Goal: Information Seeking & Learning: Learn about a topic

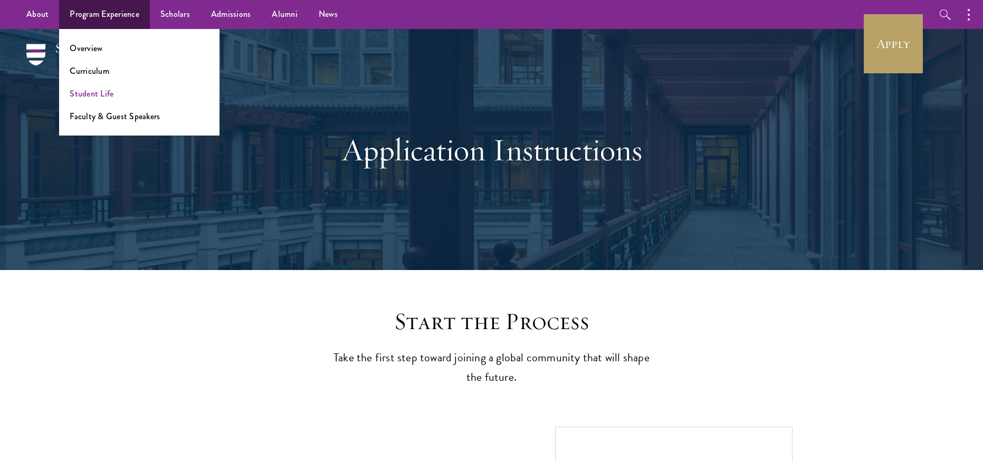
click at [80, 93] on link "Student Life" at bounding box center [92, 94] width 44 height 12
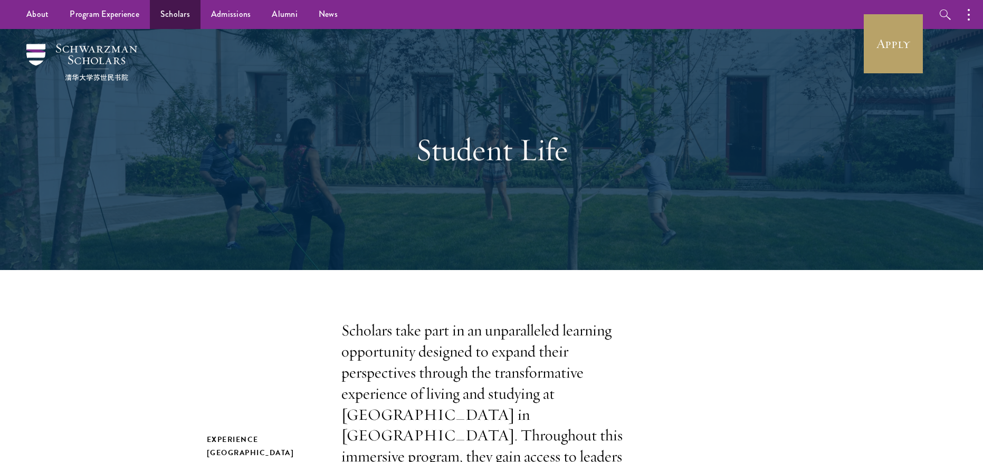
click at [170, 14] on link "Scholars" at bounding box center [175, 14] width 51 height 29
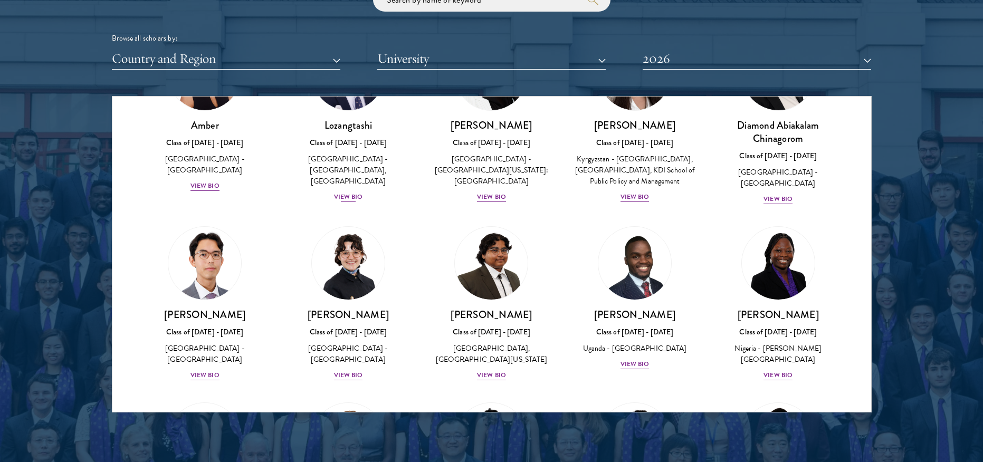
scroll to position [53, 0]
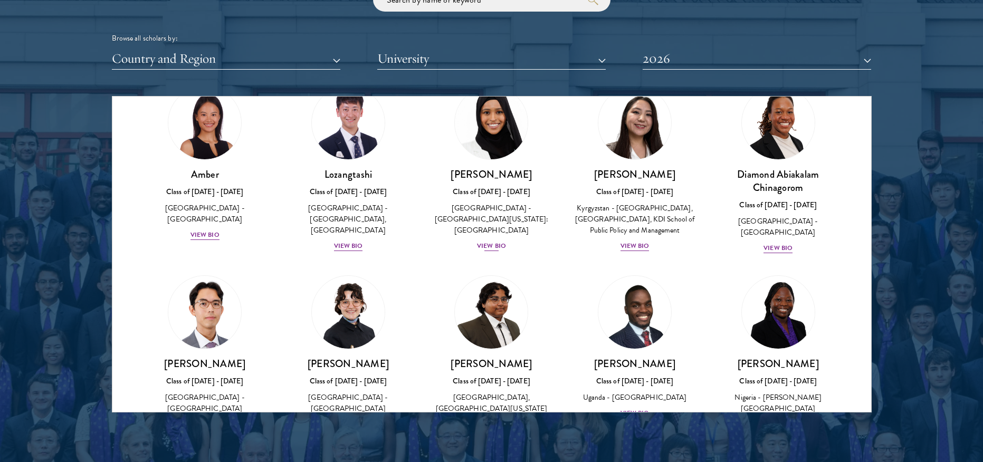
click at [490, 241] on div "View Bio" at bounding box center [491, 246] width 29 height 10
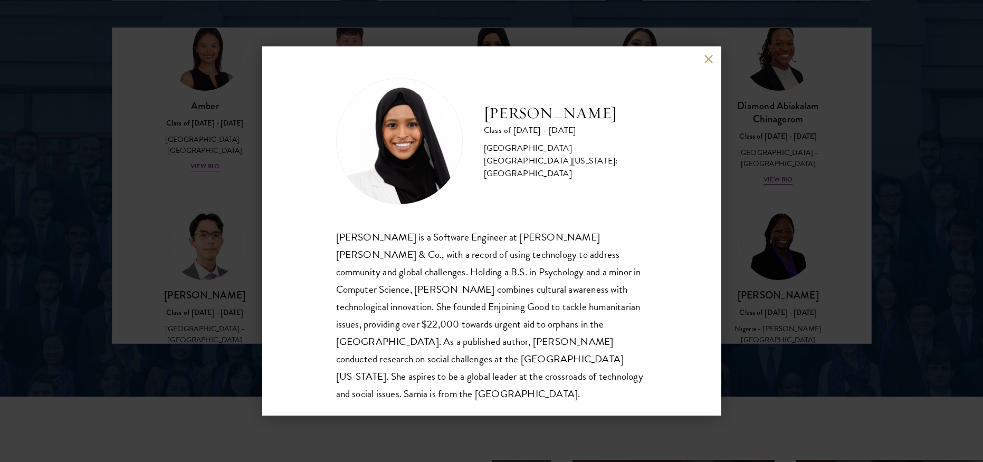
click at [800, 180] on div "[PERSON_NAME] Class of [DATE] - [DATE] [GEOGRAPHIC_DATA] - [GEOGRAPHIC_DATA][US…" at bounding box center [491, 231] width 983 height 462
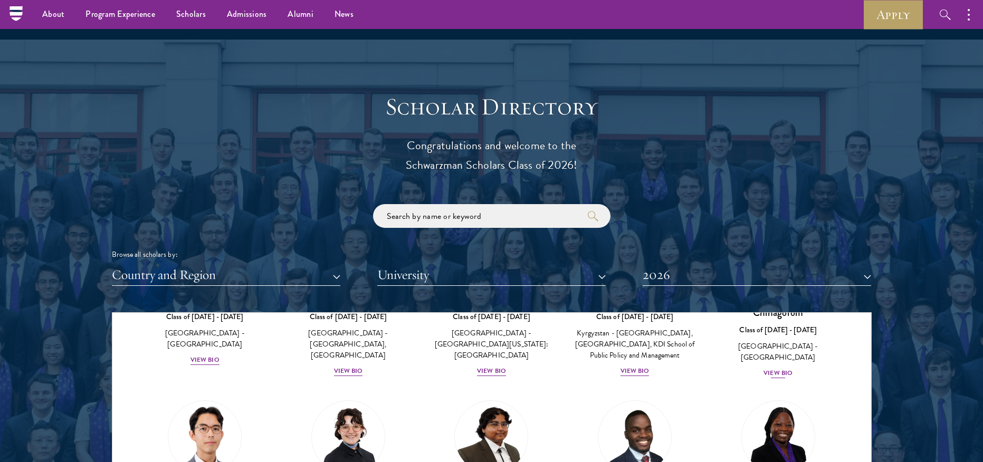
scroll to position [93, 0]
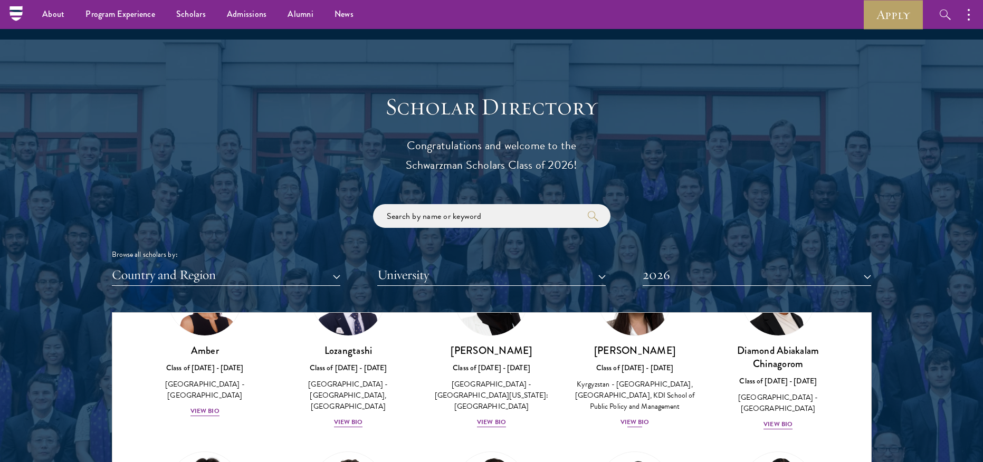
click at [638, 425] on div "View Bio" at bounding box center [634, 422] width 29 height 10
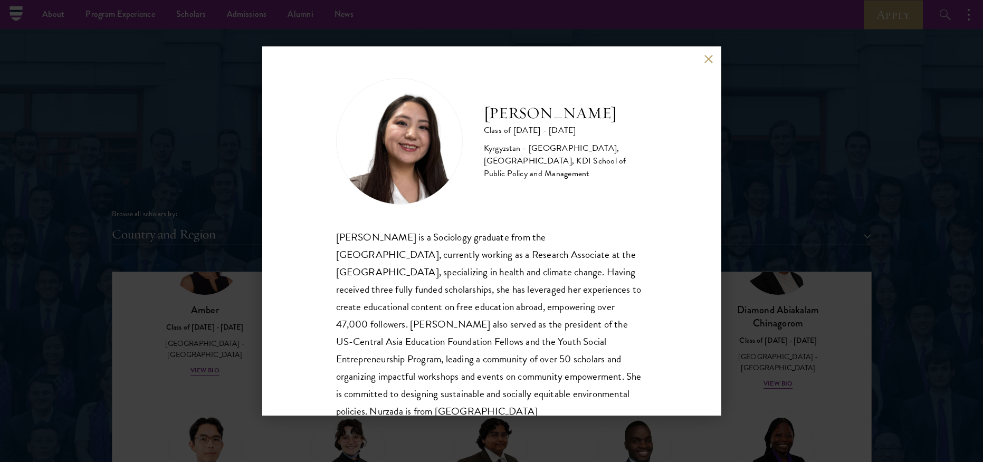
scroll to position [1123, 0]
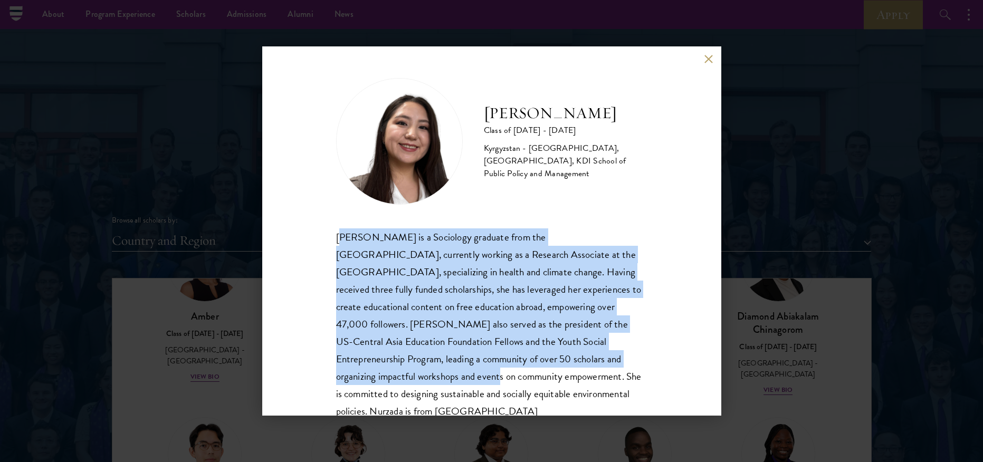
drag, startPoint x: 344, startPoint y: 236, endPoint x: 353, endPoint y: 368, distance: 132.2
click at [353, 368] on div "[PERSON_NAME] is a Sociology graduate from the [GEOGRAPHIC_DATA], currently wor…" at bounding box center [491, 324] width 311 height 192
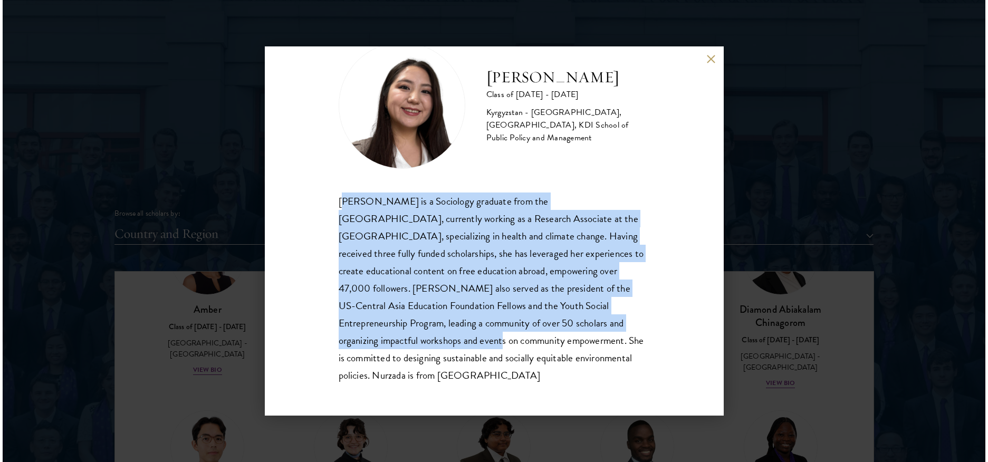
scroll to position [1136, 0]
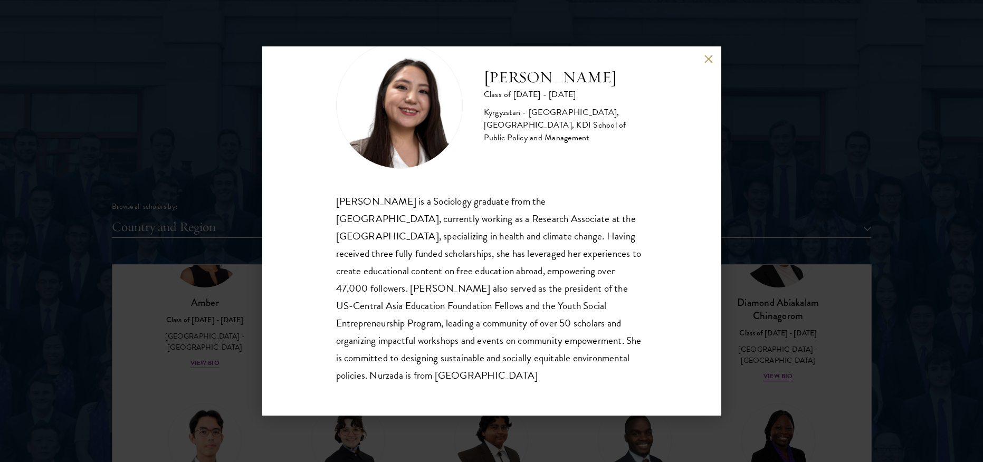
click at [273, 363] on div "Nurzada Abdivalieva Class of [DATE] - [DATE] [GEOGRAPHIC_DATA] - [GEOGRAPHIC_DA…" at bounding box center [491, 230] width 459 height 369
click at [708, 58] on button at bounding box center [708, 58] width 9 height 9
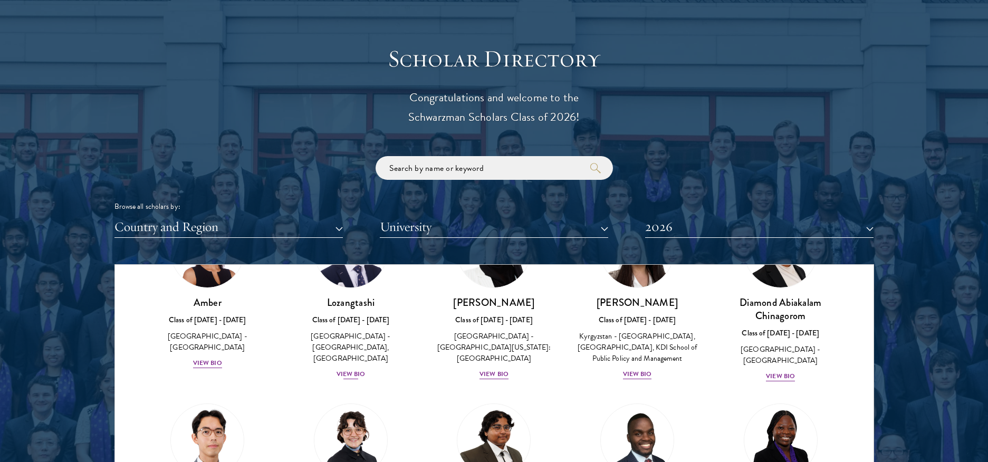
scroll to position [80, 0]
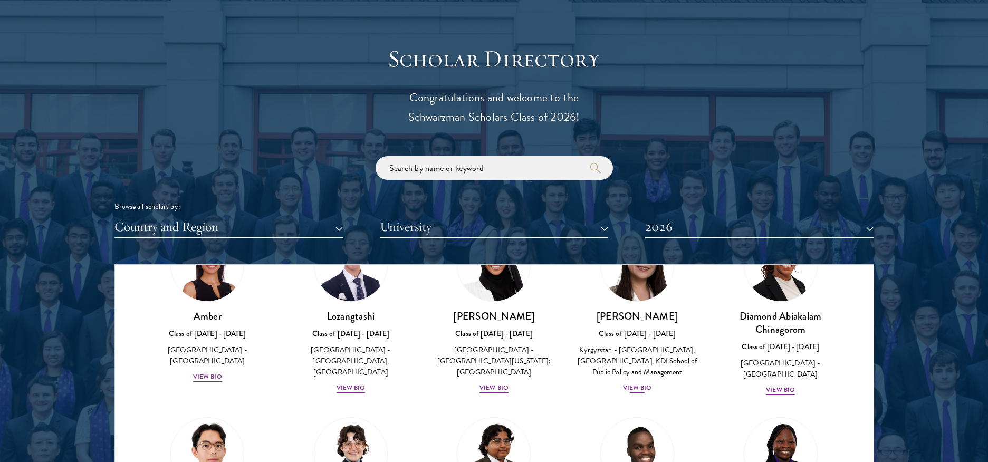
click at [660, 312] on h3 "[PERSON_NAME]" at bounding box center [637, 316] width 122 height 13
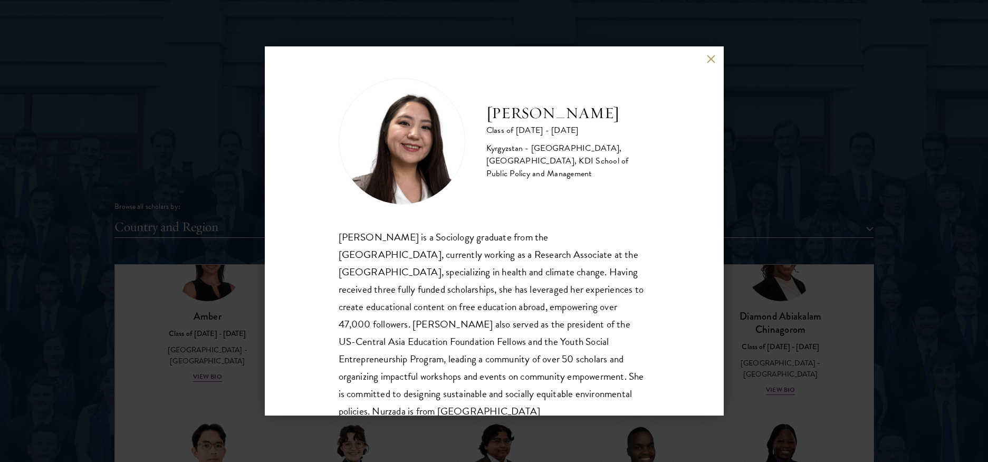
click at [512, 109] on h2 "[PERSON_NAME]" at bounding box center [568, 113] width 164 height 21
copy div "[PERSON_NAME]"
click at [715, 59] on button at bounding box center [711, 58] width 9 height 9
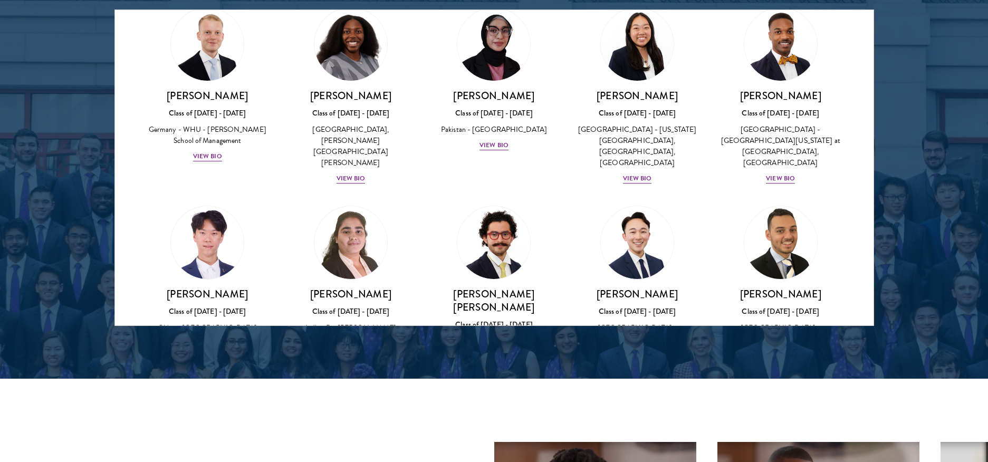
scroll to position [2155, 0]
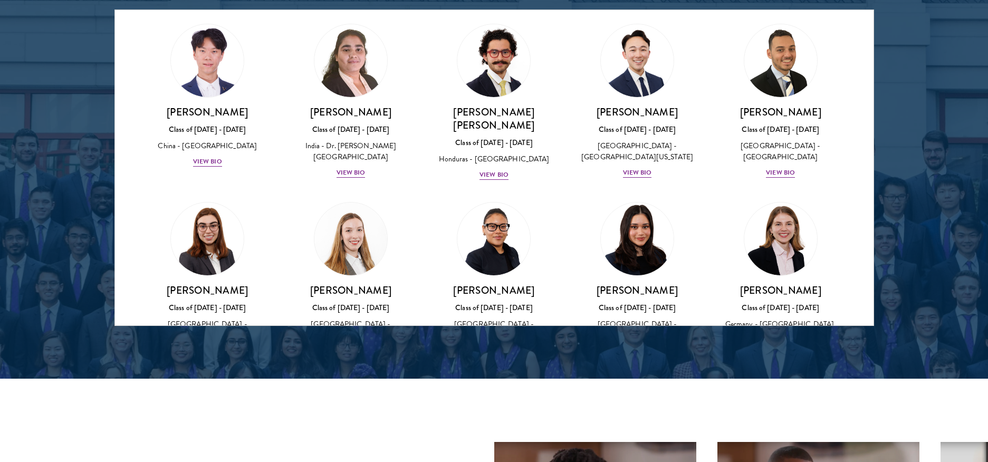
click at [639, 199] on img at bounding box center [637, 239] width 80 height 80
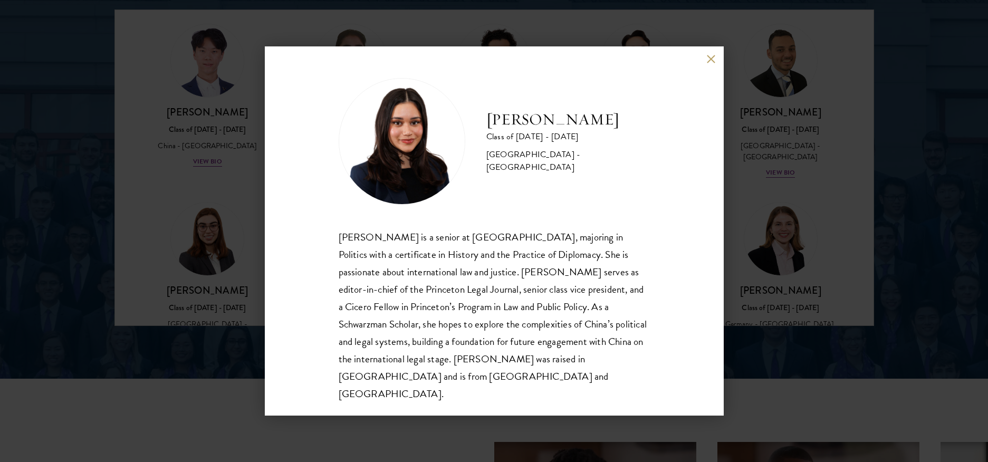
scroll to position [1488, 0]
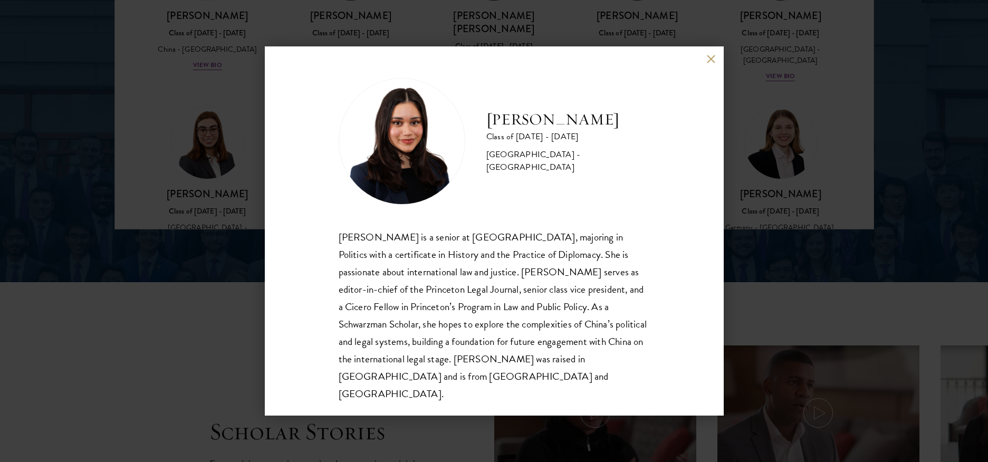
click at [704, 70] on div "[PERSON_NAME] Class of [DATE] - [DATE] [GEOGRAPHIC_DATA] - [GEOGRAPHIC_DATA] [P…" at bounding box center [494, 230] width 459 height 369
click at [708, 63] on button at bounding box center [711, 58] width 9 height 9
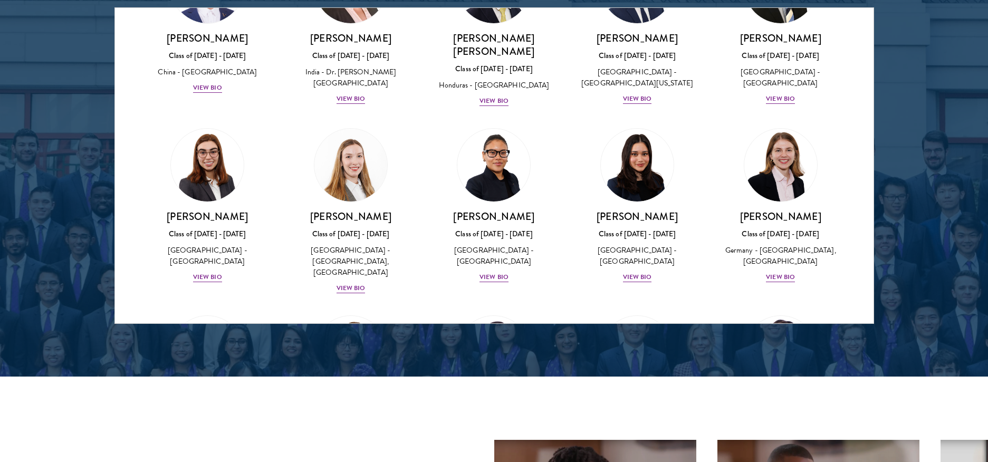
scroll to position [1250, 0]
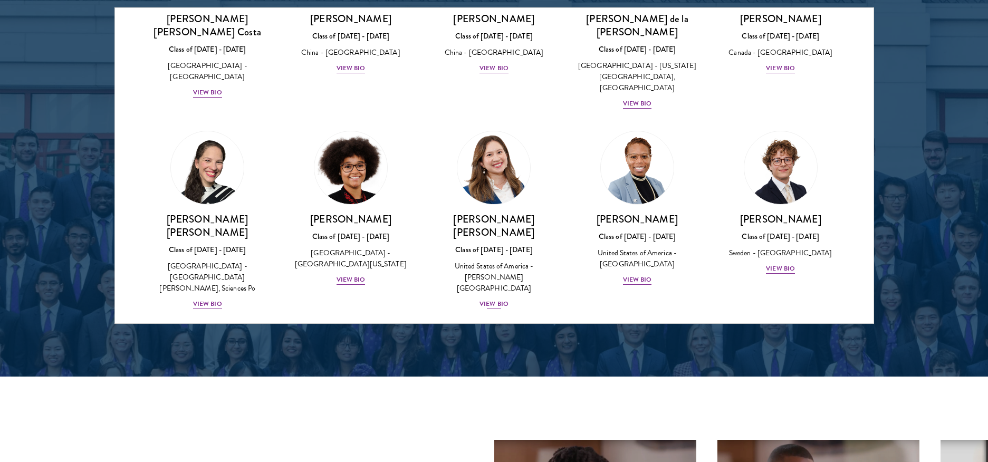
click at [527, 261] on div "United States of America - [PERSON_NAME][GEOGRAPHIC_DATA]" at bounding box center [494, 277] width 122 height 33
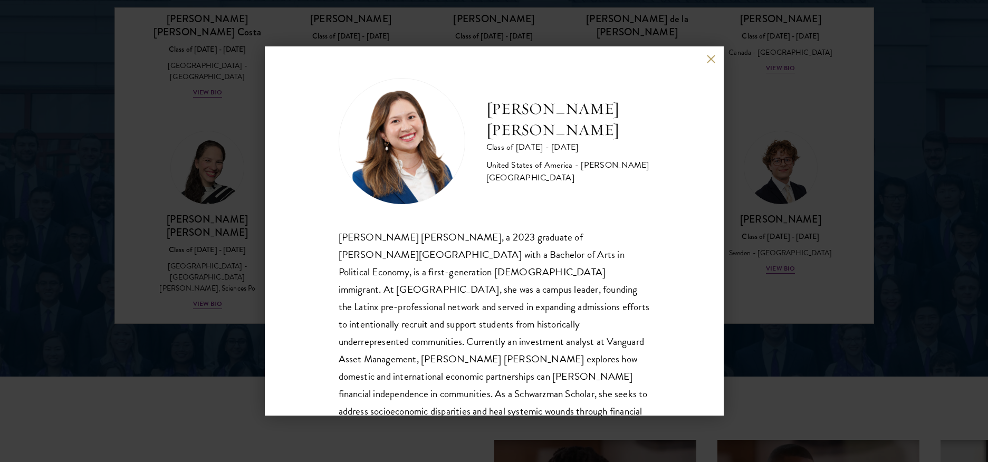
click at [513, 105] on div "[PERSON_NAME] [PERSON_NAME] Class of [DATE] - [DATE] [GEOGRAPHIC_DATA] - [PERSO…" at bounding box center [494, 141] width 311 height 127
click at [514, 110] on h2 "[PERSON_NAME] [PERSON_NAME]" at bounding box center [568, 120] width 164 height 42
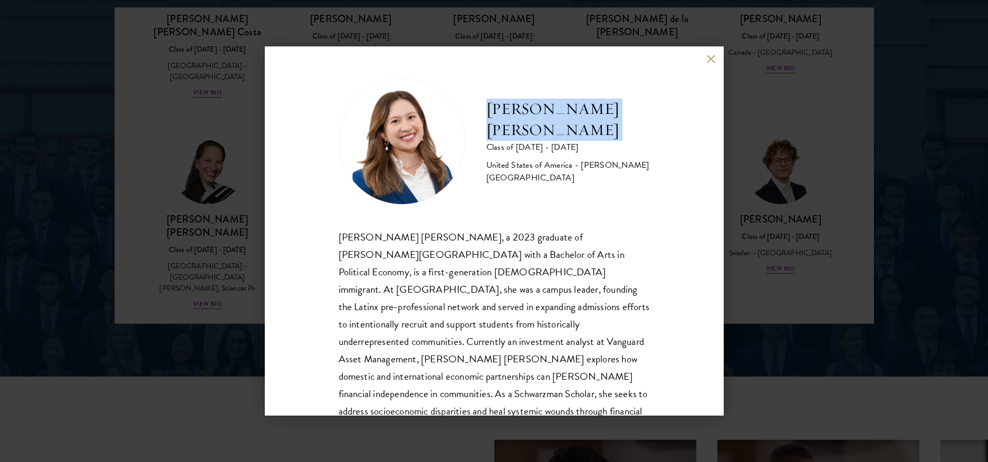
click at [514, 110] on h2 "[PERSON_NAME] [PERSON_NAME]" at bounding box center [568, 120] width 164 height 42
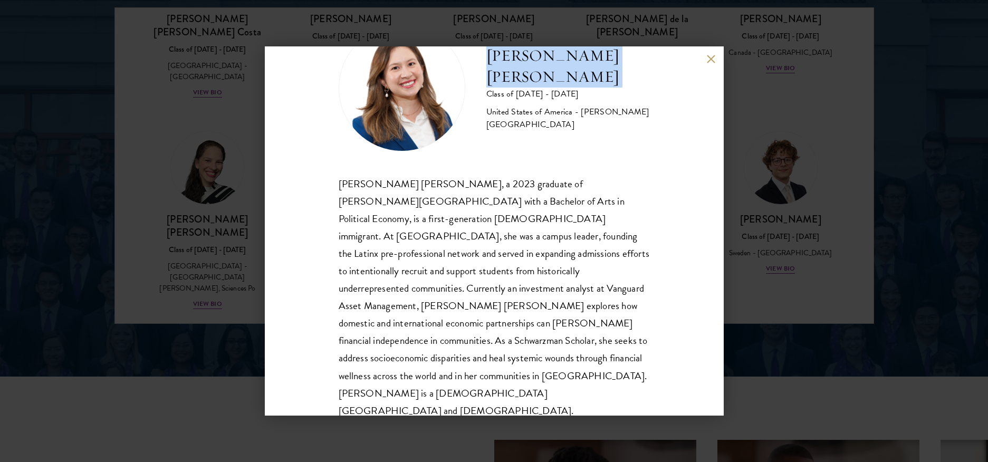
scroll to position [1502, 0]
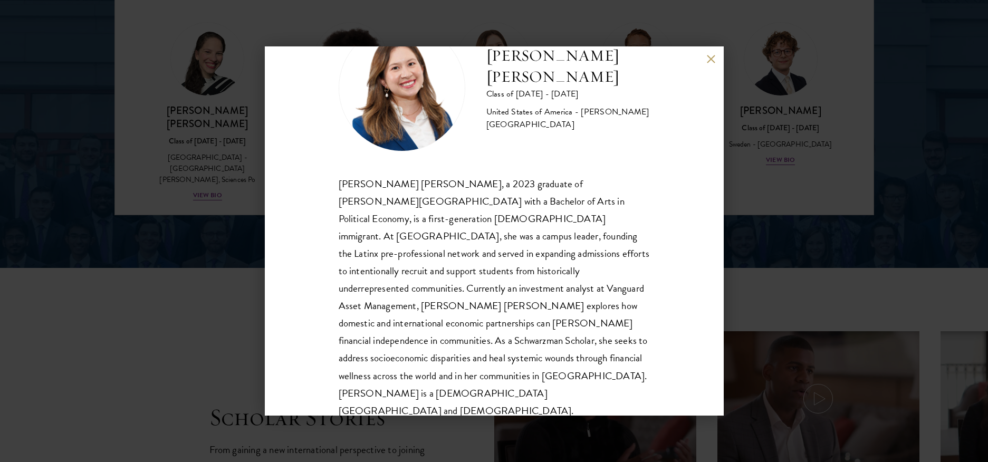
click at [826, 115] on div "[PERSON_NAME] [PERSON_NAME] Class of [DATE] - [DATE] [GEOGRAPHIC_DATA] - [PERSO…" at bounding box center [494, 231] width 988 height 462
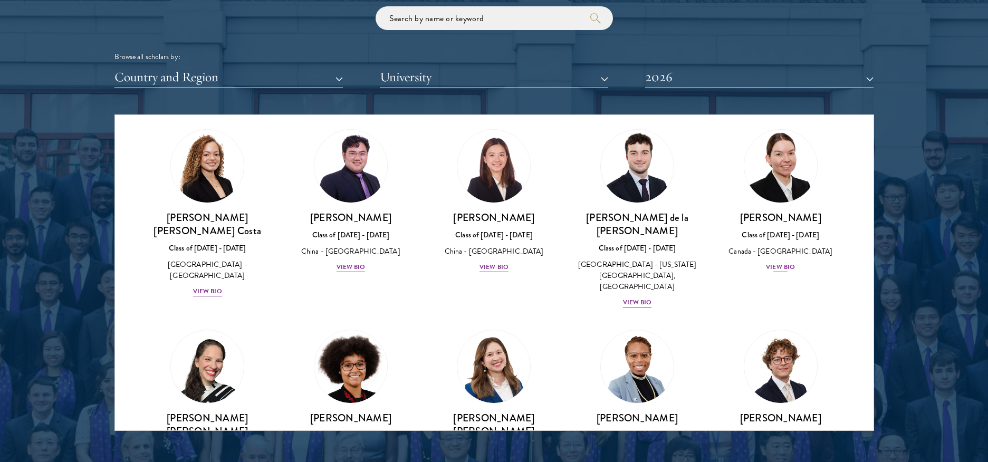
scroll to position [1203, 0]
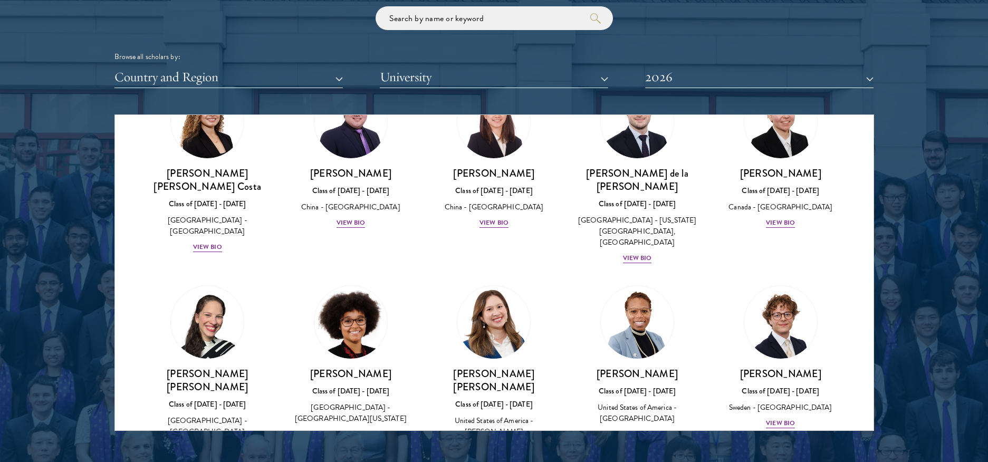
click at [500, 454] on div "View Bio" at bounding box center [494, 459] width 29 height 10
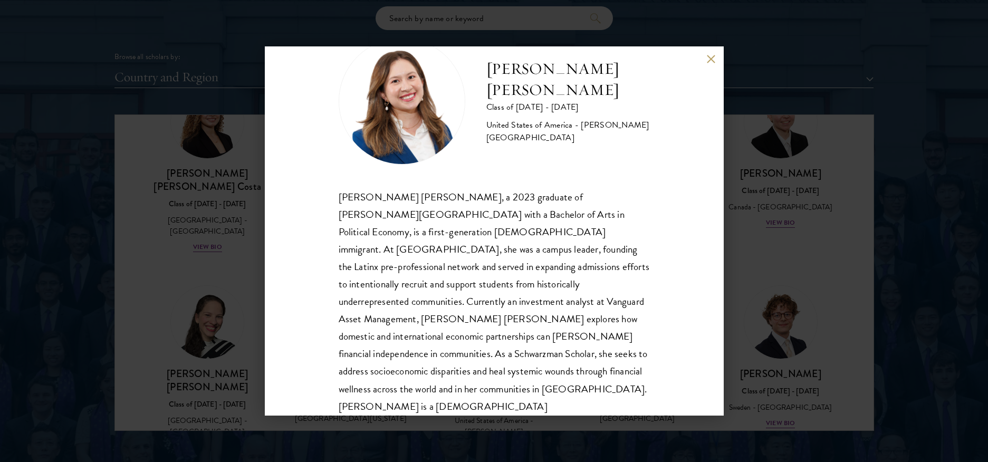
scroll to position [33, 0]
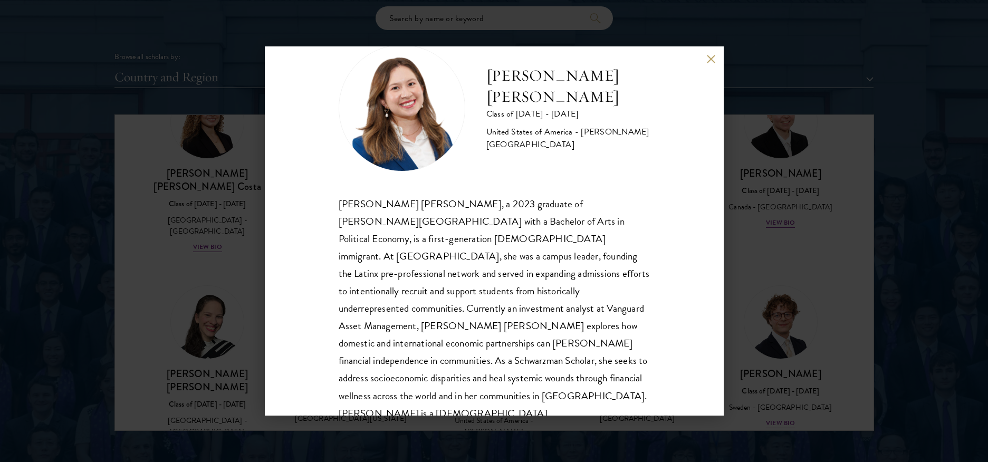
click at [207, 140] on div "[PERSON_NAME] [PERSON_NAME] Class of [DATE] - [DATE] [GEOGRAPHIC_DATA] - [PERSO…" at bounding box center [494, 231] width 988 height 462
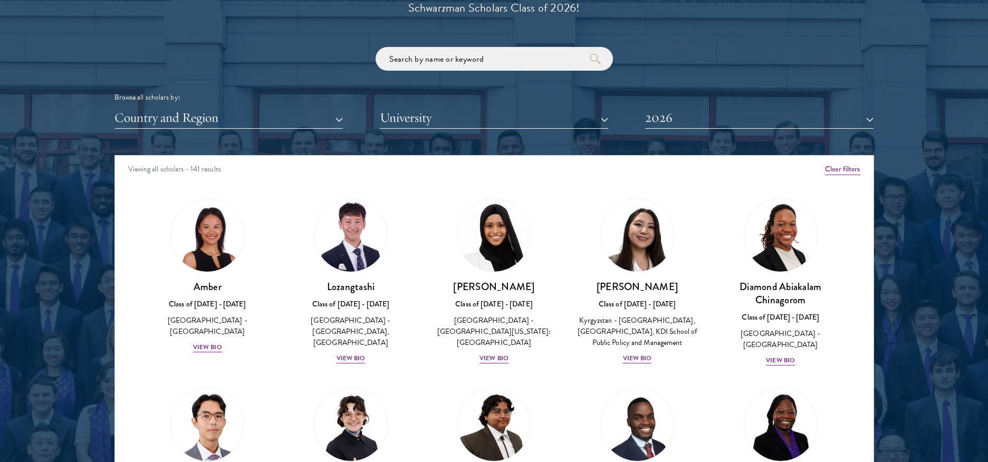
scroll to position [1351, 0]
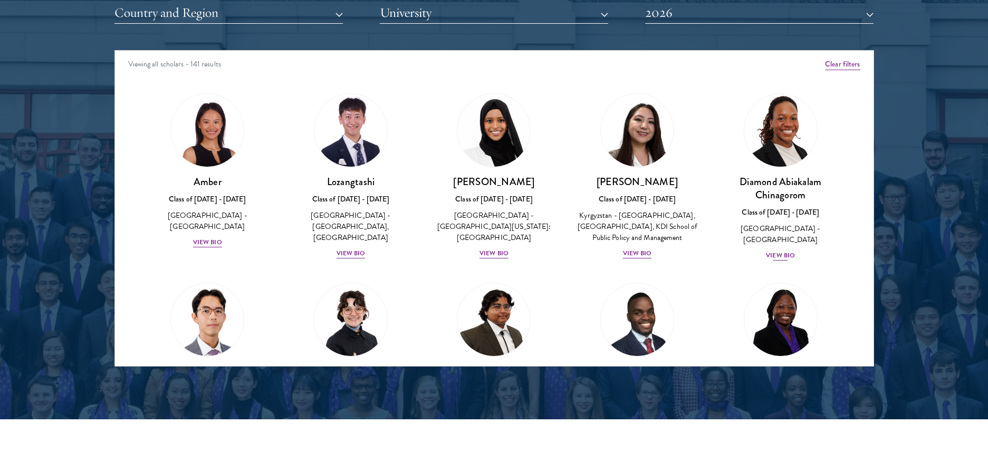
click at [749, 127] on img at bounding box center [781, 130] width 80 height 80
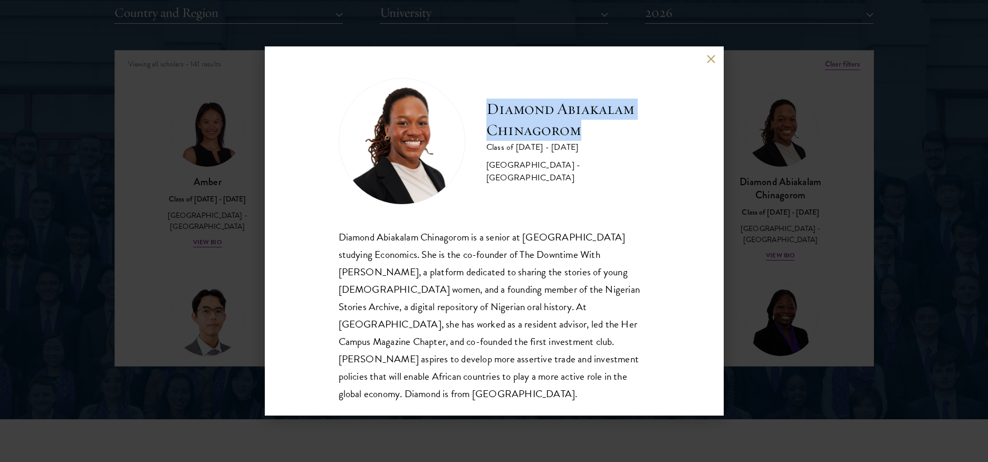
drag, startPoint x: 481, startPoint y: 113, endPoint x: 611, endPoint y: 134, distance: 132.0
click at [611, 134] on div "Diamond Abiakalam [GEOGRAPHIC_DATA] Class of [DATE] - [DATE] [GEOGRAPHIC_DATA] …" at bounding box center [494, 141] width 311 height 127
copy h2 "Diamond Abiakalam Chinagorom"
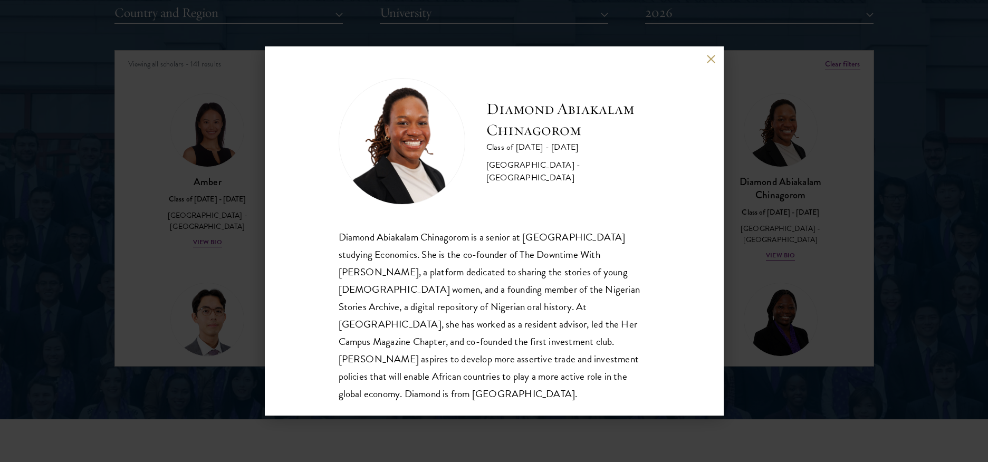
click at [196, 147] on div "Diamond Abiakalam [GEOGRAPHIC_DATA] Class of [DATE] - [DATE] [GEOGRAPHIC_DATA] …" at bounding box center [494, 231] width 988 height 462
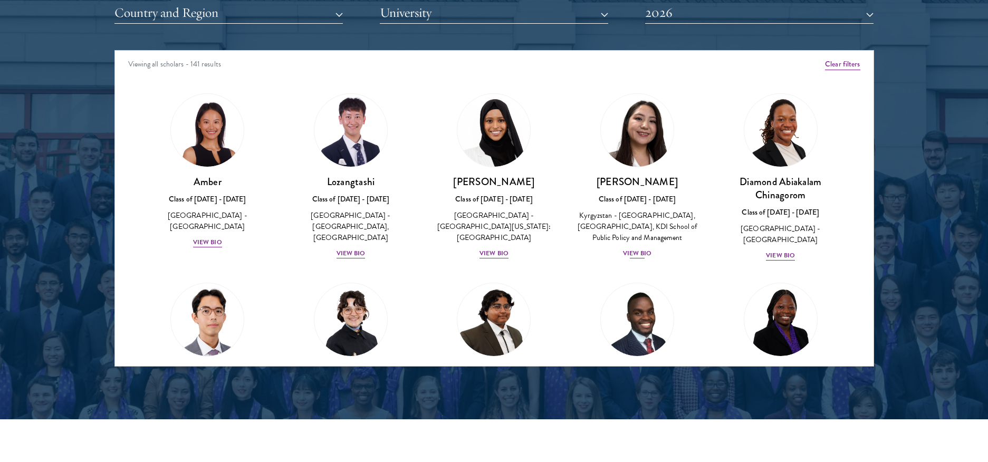
scroll to position [130, 0]
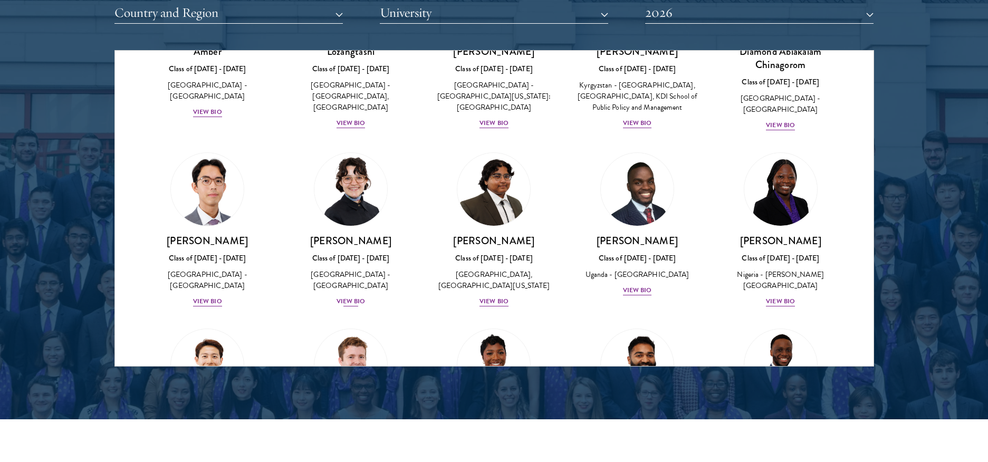
click at [355, 189] on img at bounding box center [351, 189] width 80 height 80
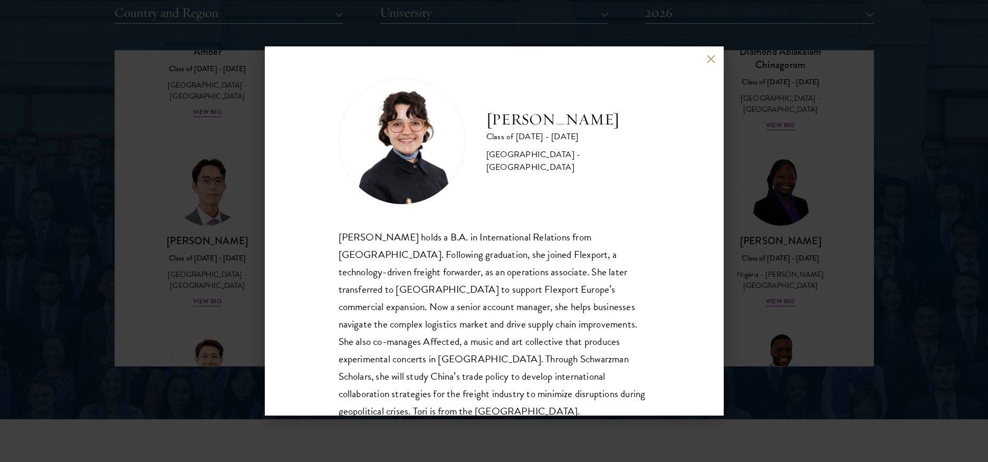
click at [511, 122] on h2 "[PERSON_NAME]" at bounding box center [568, 119] width 164 height 21
copy div "[PERSON_NAME]"
click at [255, 180] on div "[PERSON_NAME] Class of [DATE] - [DATE] [GEOGRAPHIC_DATA] - [GEOGRAPHIC_DATA] [P…" at bounding box center [494, 231] width 988 height 462
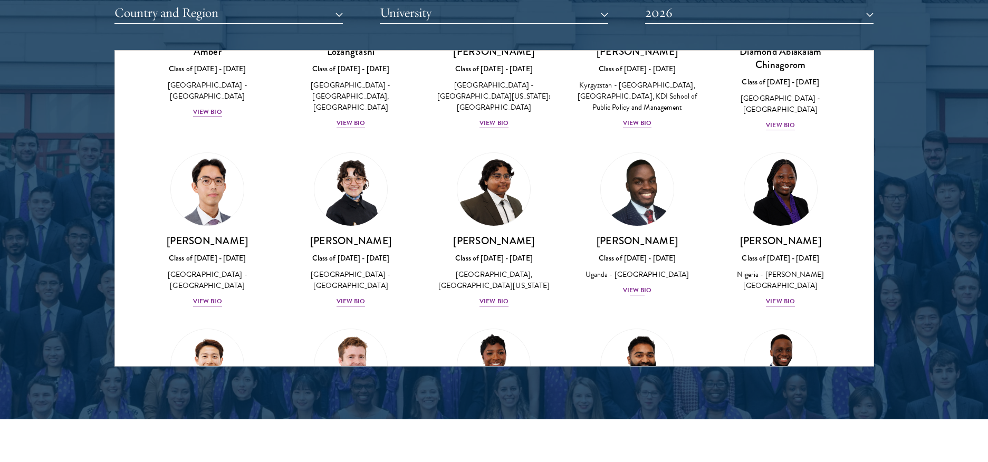
scroll to position [247, 0]
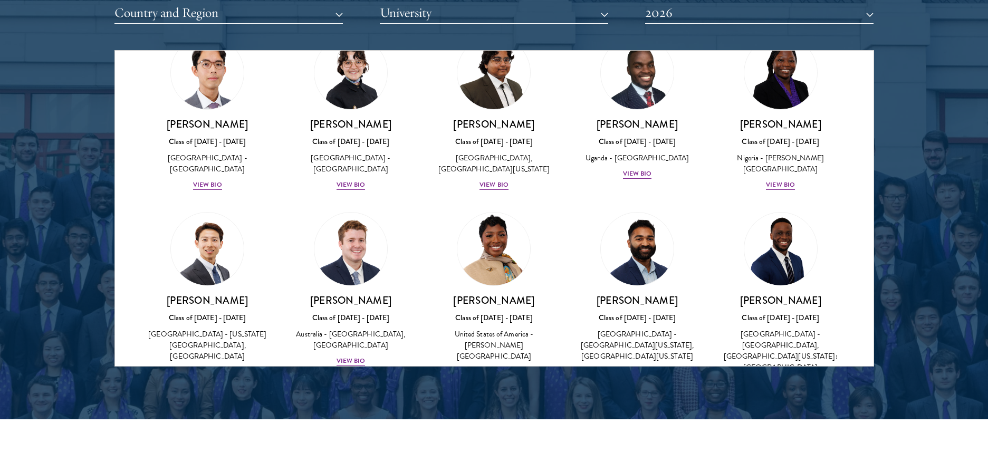
click at [504, 233] on img at bounding box center [494, 249] width 80 height 80
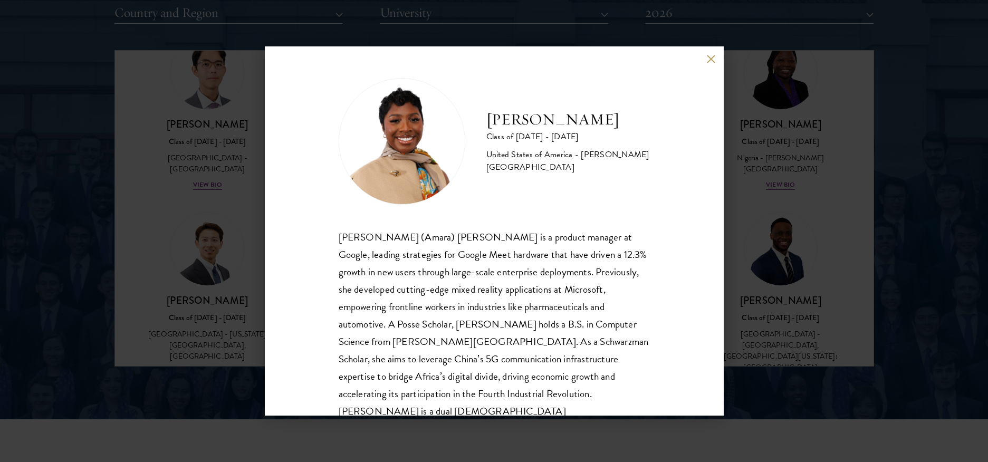
click at [496, 115] on h2 "[PERSON_NAME]" at bounding box center [568, 119] width 164 height 21
copy div "[PERSON_NAME]"
